Goal: Information Seeking & Learning: Learn about a topic

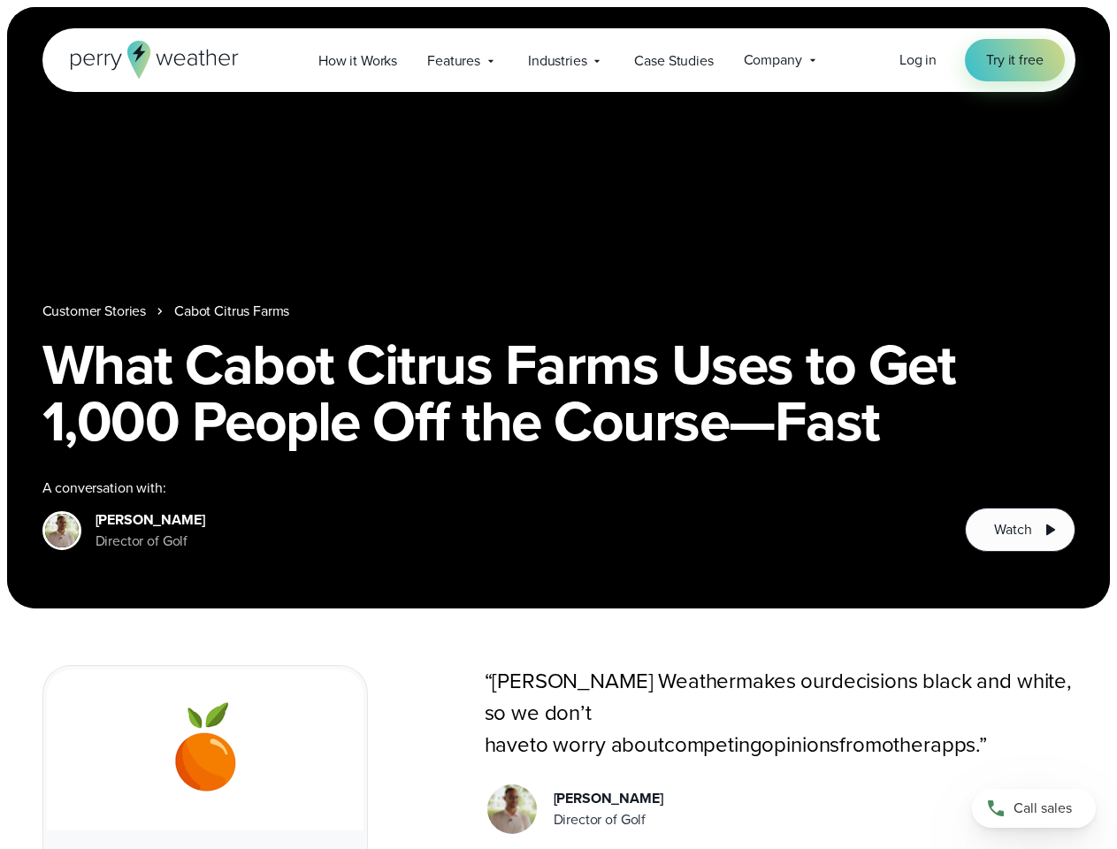
click at [558, 424] on h1 "What Cabot Citrus Farms Uses to Get 1,000 People Off the Course—Fast" at bounding box center [558, 392] width 1033 height 113
click at [558, 60] on span "Industries" at bounding box center [557, 60] width 58 height 21
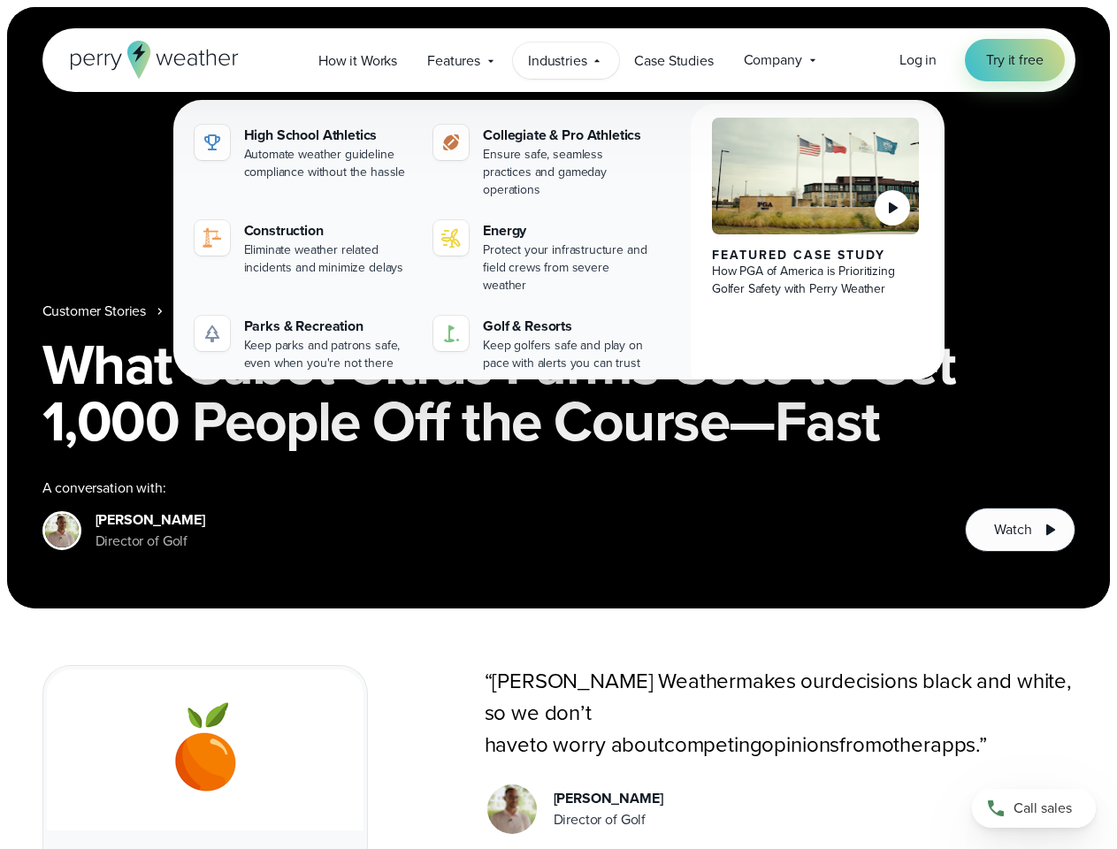
click at [558, 308] on nav "Customer Stories [GEOGRAPHIC_DATA]" at bounding box center [558, 311] width 1033 height 21
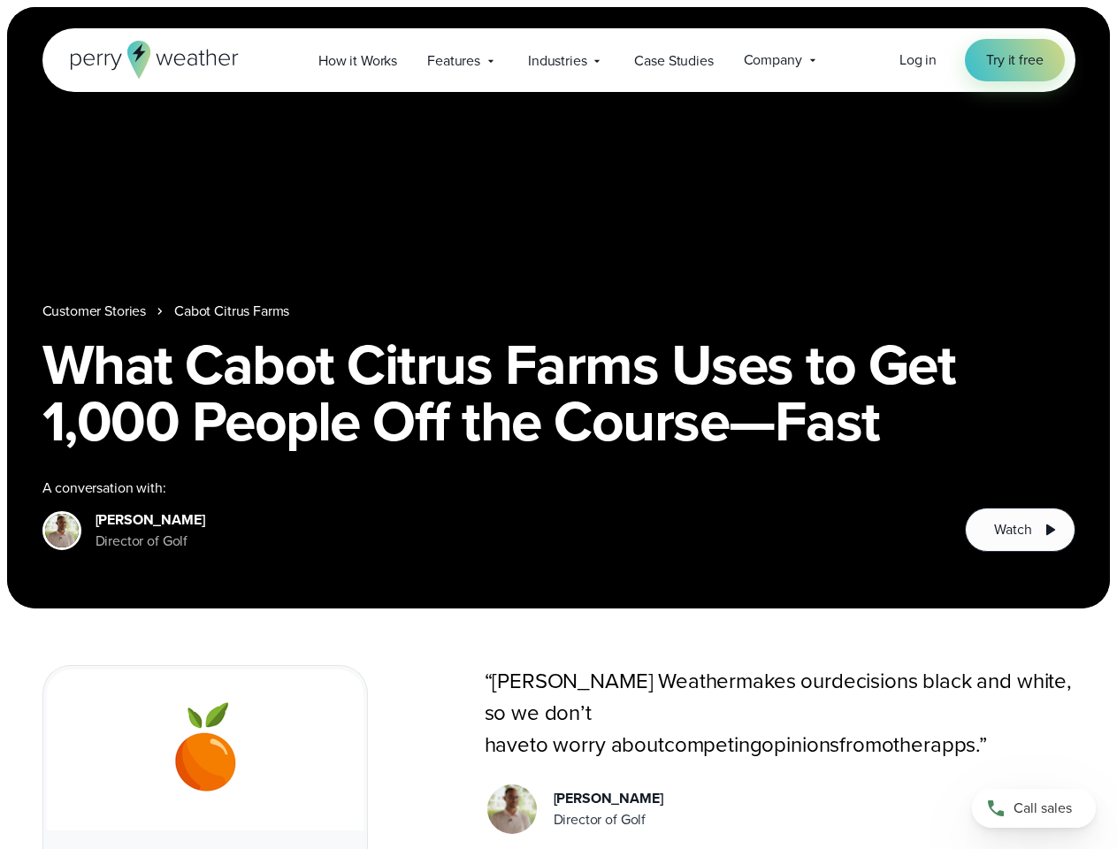
click at [233, 311] on link "Cabot Citrus Farms" at bounding box center [231, 311] width 115 height 21
click at [1019, 530] on span "Watch" at bounding box center [1012, 529] width 37 height 21
